Goal: Transaction & Acquisition: Download file/media

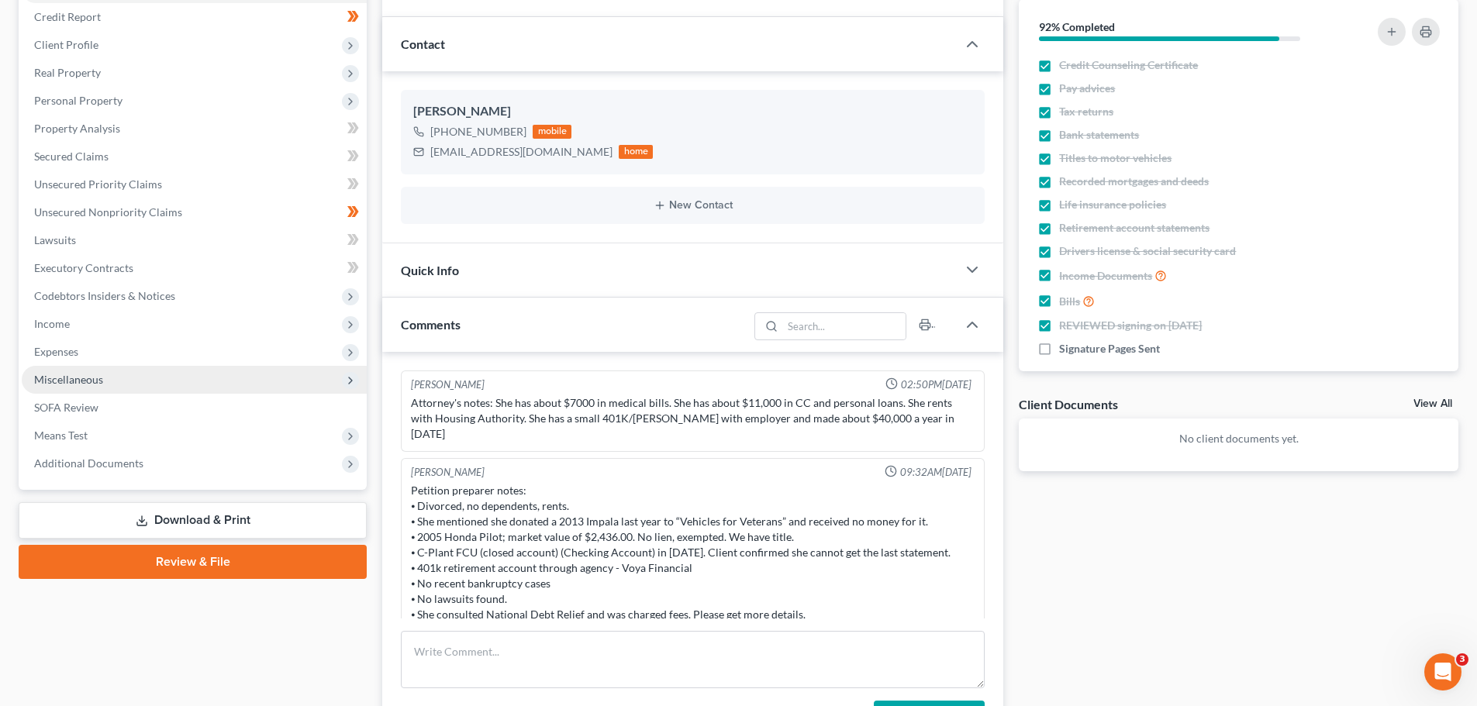
scroll to position [453, 0]
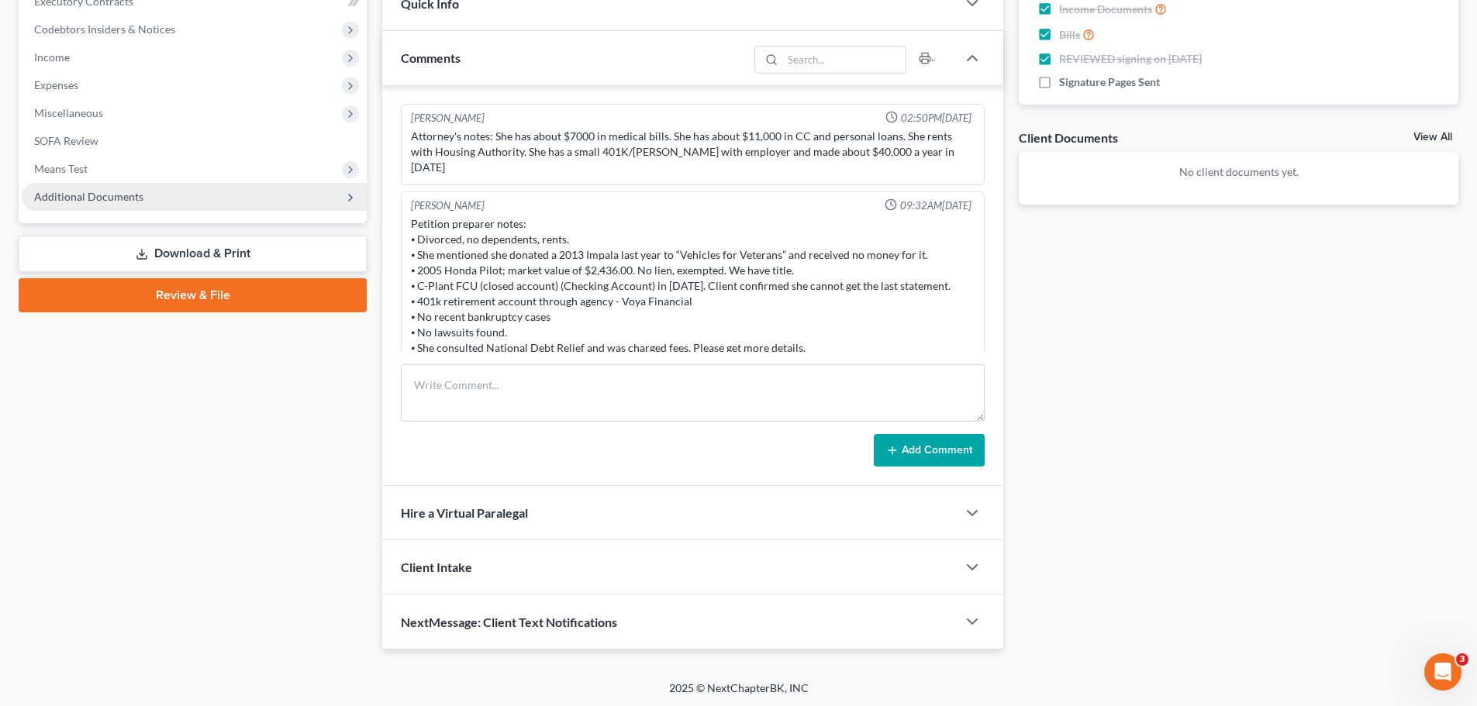
click at [171, 199] on span "Additional Documents" at bounding box center [194, 197] width 345 height 28
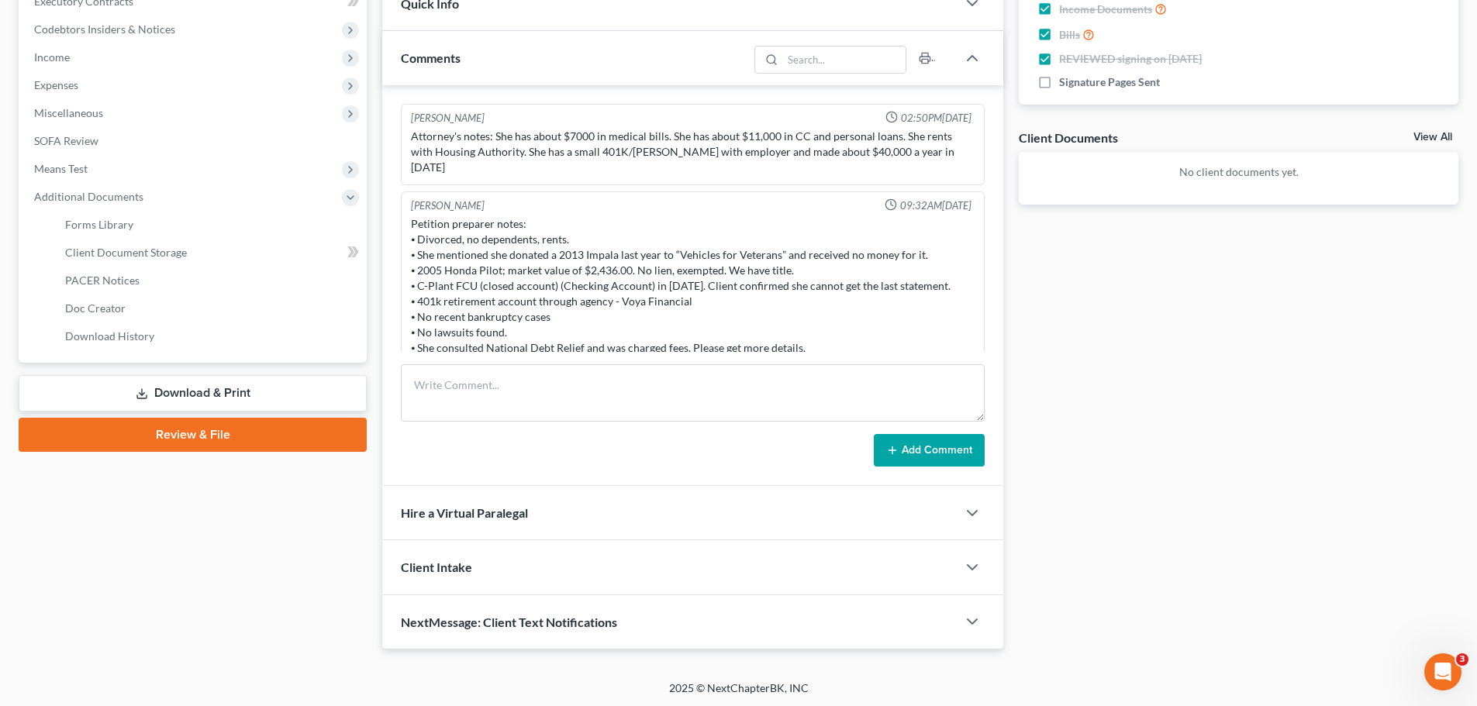
click at [163, 397] on link "Download & Print" at bounding box center [193, 393] width 348 height 36
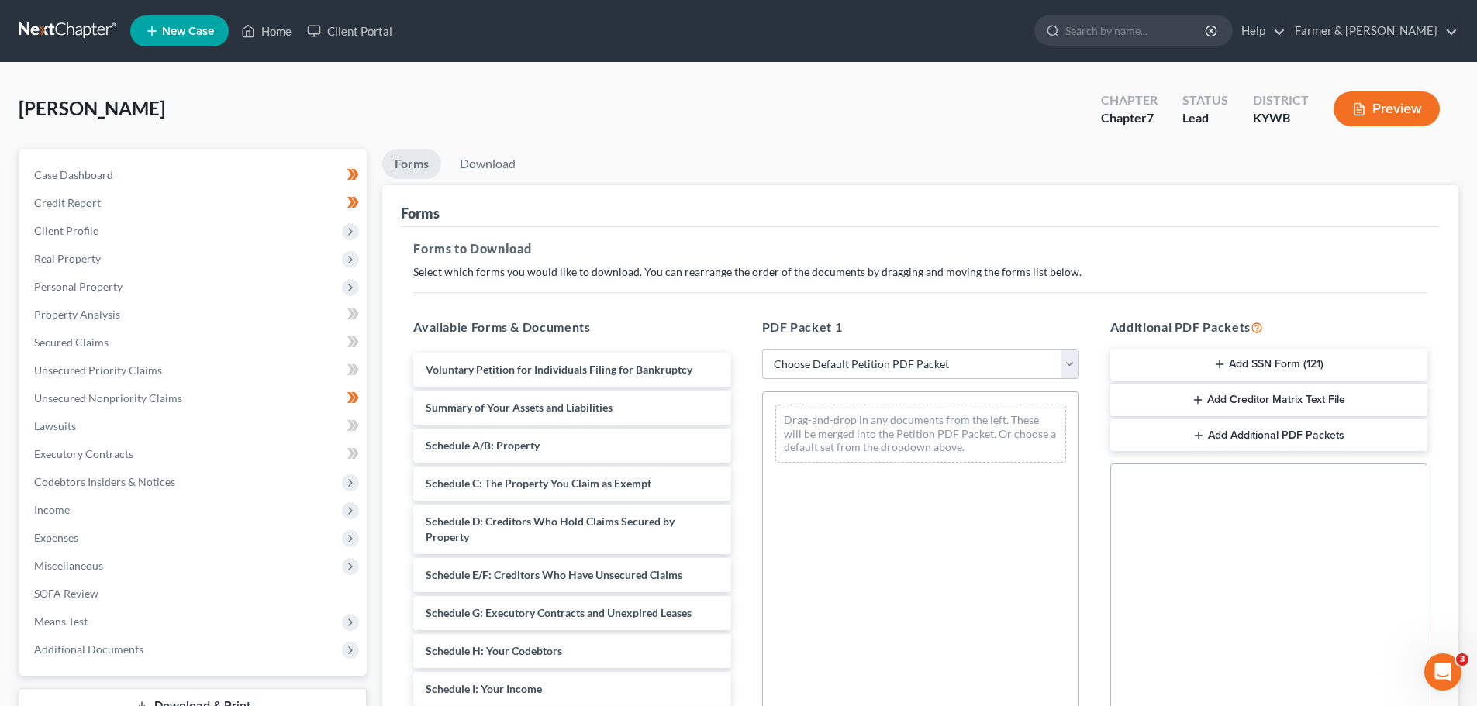
click at [1066, 358] on select "Choose Default Petition PDF Packet Complete Bankruptcy Petition (all forms and …" at bounding box center [920, 364] width 317 height 31
select select "0"
click at [762, 349] on select "Choose Default Petition PDF Packet Complete Bankruptcy Petition (all forms and …" at bounding box center [920, 364] width 317 height 31
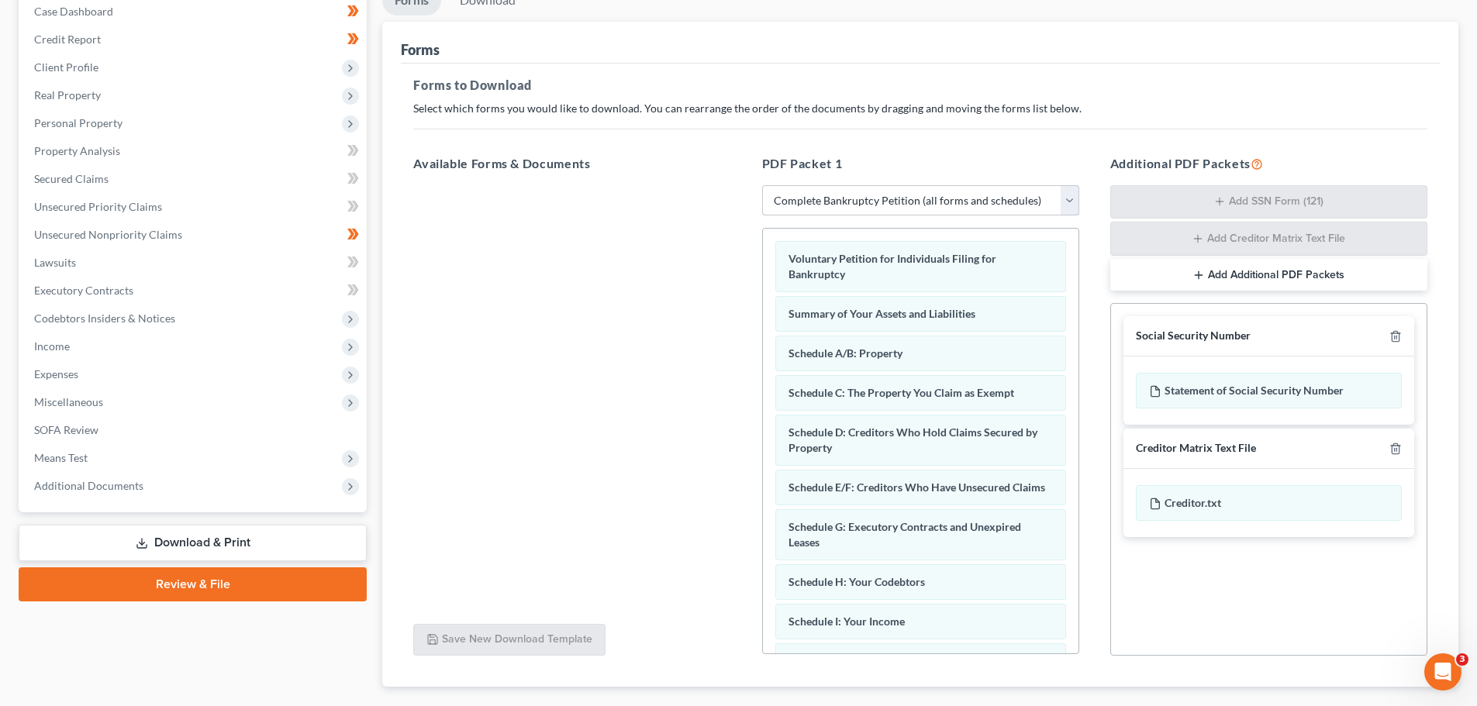
scroll to position [253, 0]
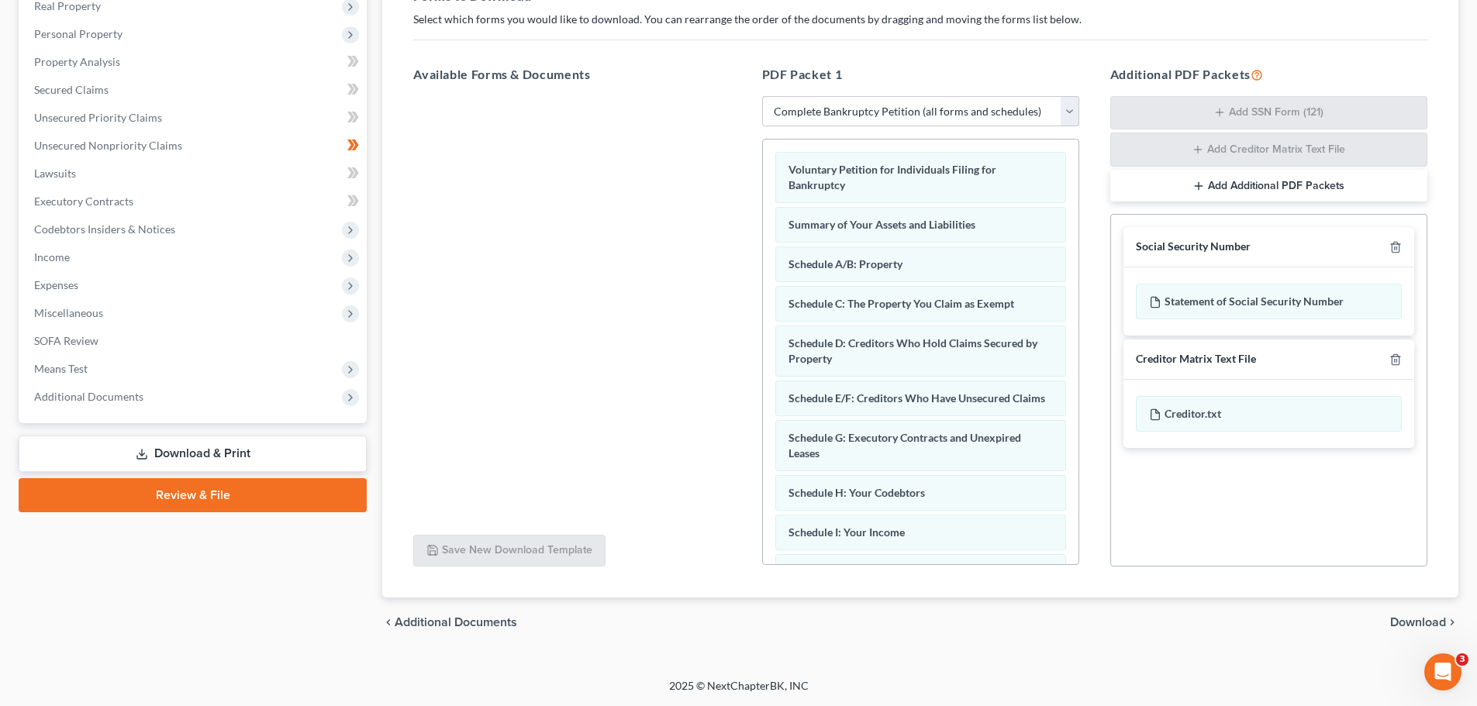
click at [1397, 629] on span "Download" at bounding box center [1418, 623] width 56 height 12
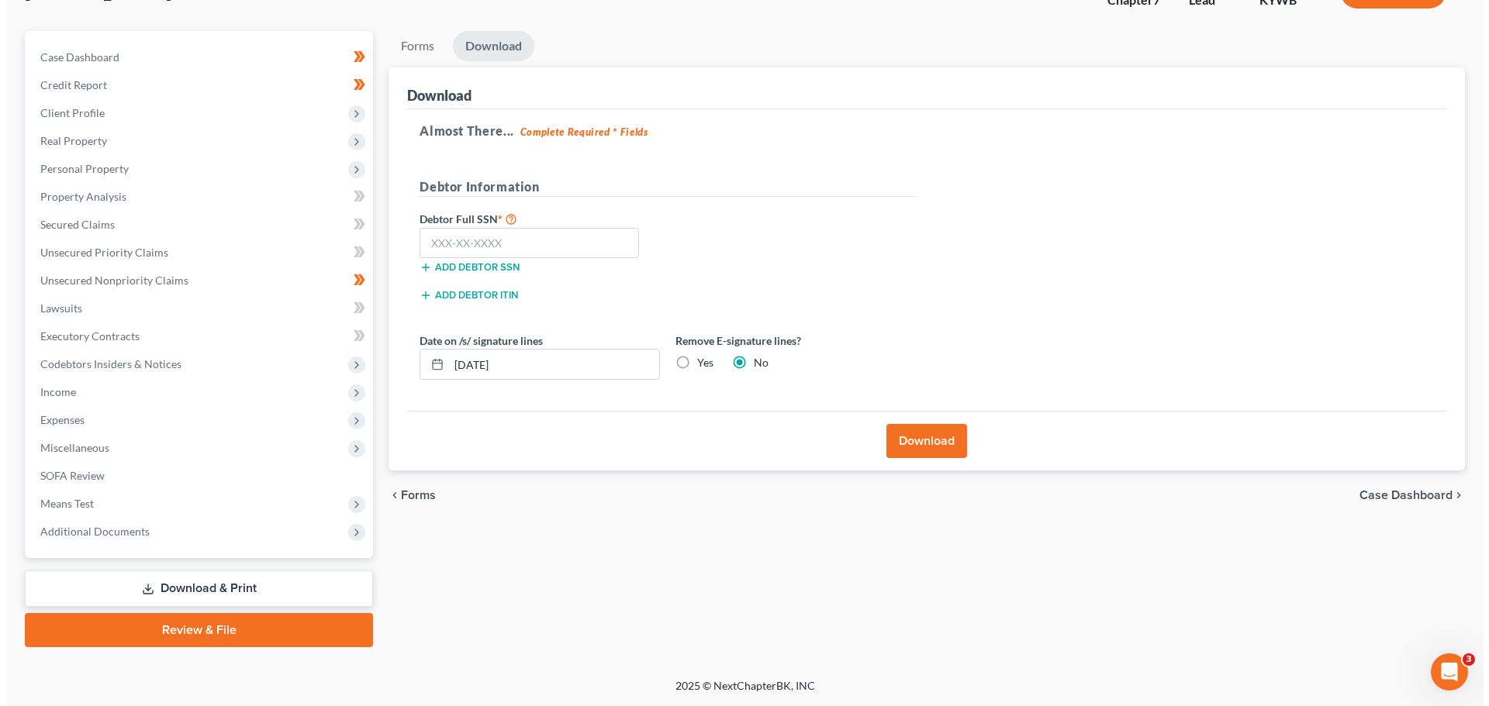
scroll to position [118, 0]
click at [477, 248] on input "text" at bounding box center [522, 243] width 219 height 31
type input "999-99-9999"
click at [899, 454] on button "Download" at bounding box center [920, 441] width 81 height 34
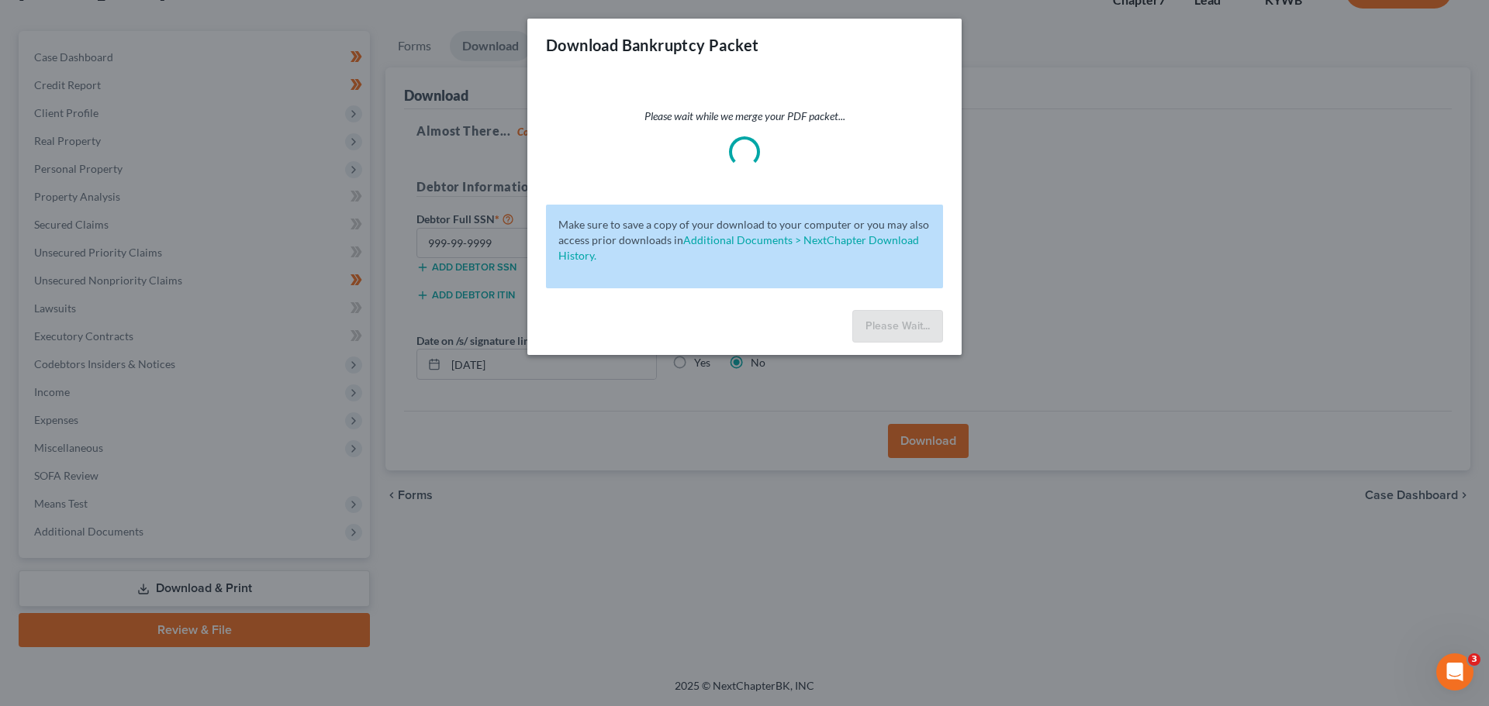
click at [900, 436] on div "Download Bankruptcy Packet Please wait while we merge your PDF packet... Make s…" at bounding box center [744, 353] width 1489 height 706
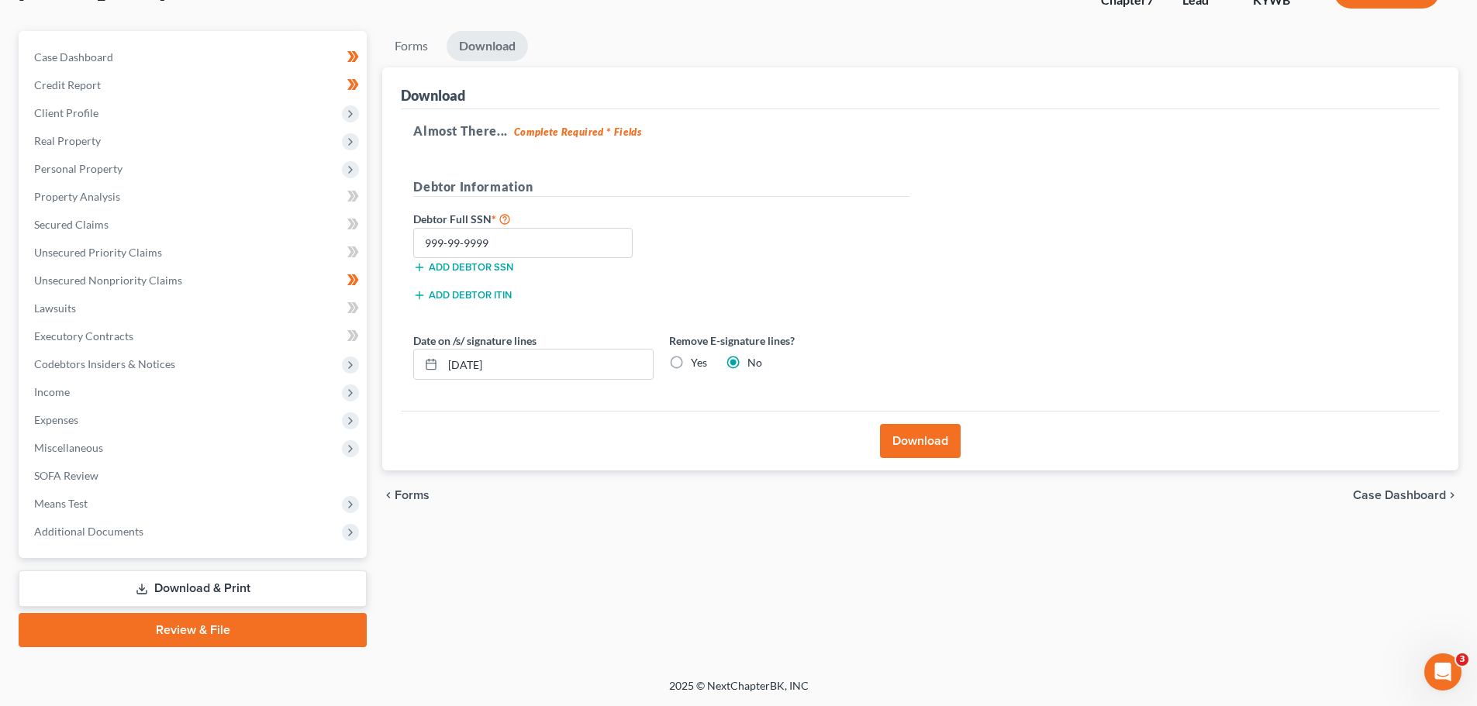
click at [908, 448] on button "Download" at bounding box center [920, 441] width 81 height 34
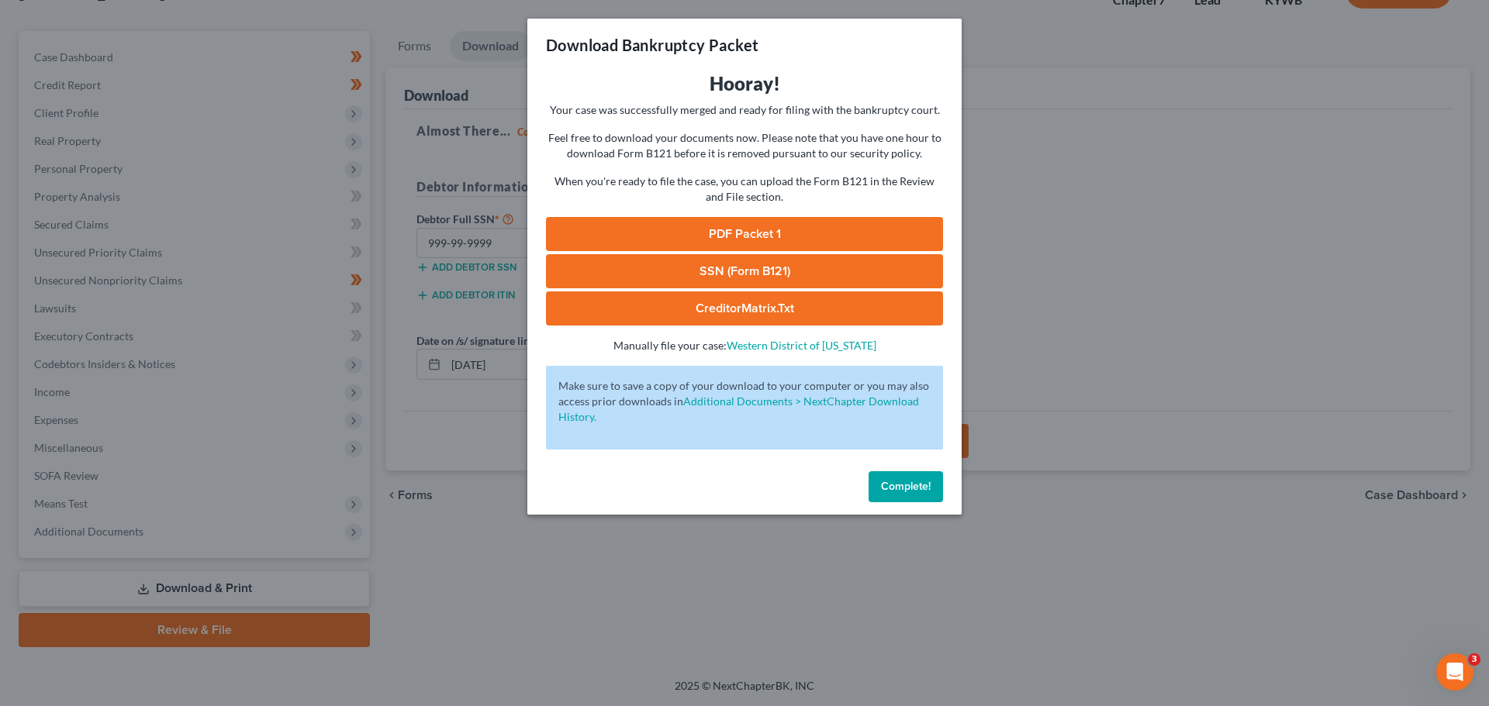
click at [759, 237] on link "PDF Packet 1" at bounding box center [744, 234] width 397 height 34
